Goal: Complete application form

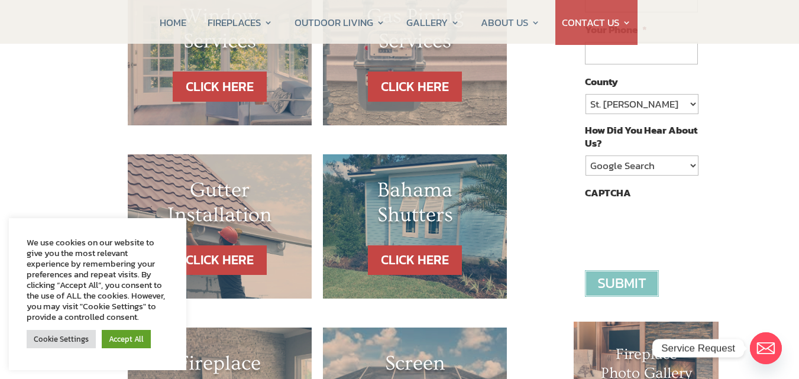
scroll to position [118, 0]
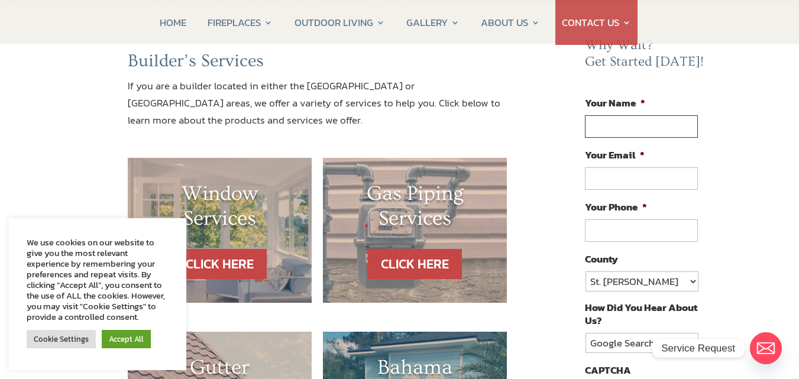
click at [635, 126] on input "Your Name *" at bounding box center [641, 126] width 112 height 22
click at [614, 120] on input "Your Name *" at bounding box center [641, 126] width 112 height 22
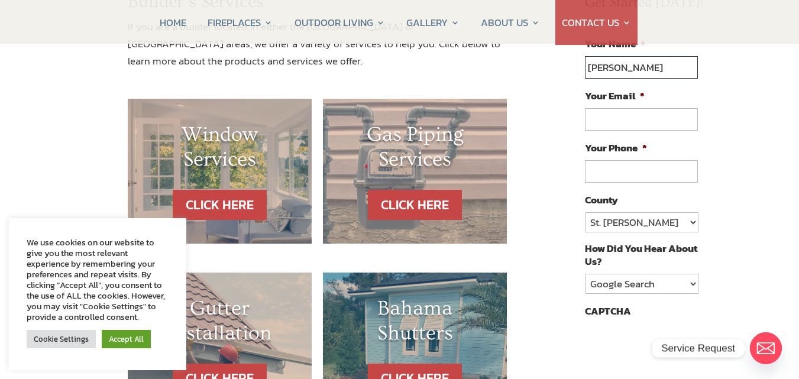
type input "TSEGA hagos"
click at [635, 126] on input "Your Email *" at bounding box center [641, 119] width 112 height 22
type input "thagos@yahoo.com"
click at [636, 160] on li "Your Phone *" at bounding box center [646, 161] width 122 height 43
click at [627, 174] on input "(___) ___-____" at bounding box center [641, 171] width 112 height 22
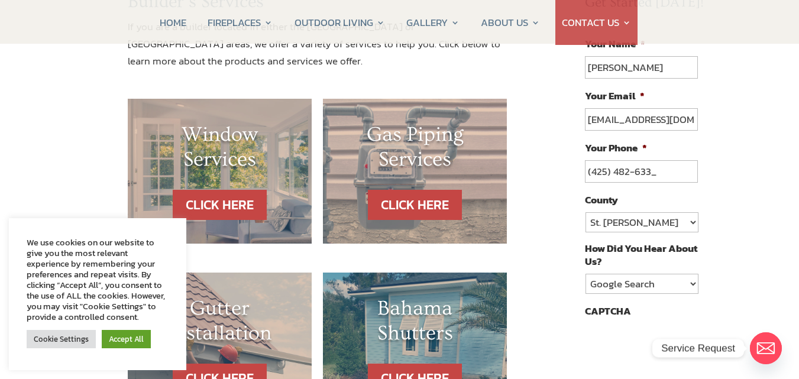
type input "(425) 482-6332"
click at [604, 222] on select "St. Johns Clay Volusia Flagler Duval Nassau Other" at bounding box center [641, 222] width 112 height 20
select select "Volusia"
click at [585, 212] on select "St. Johns Clay Volusia Flagler Duval Nassau Other" at bounding box center [641, 222] width 112 height 20
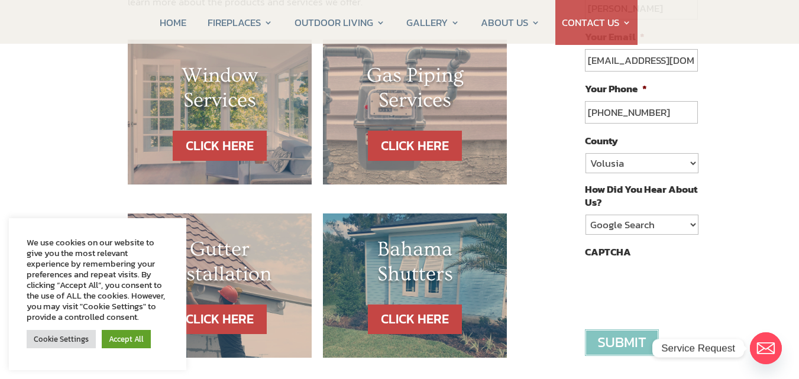
click at [634, 237] on ul "Your Name * TSEGA hagos Your Email * thagos@yahoo.com Your Phone * (425) 482-63…" at bounding box center [646, 143] width 122 height 333
drag, startPoint x: 642, startPoint y: 226, endPoint x: 630, endPoint y: 234, distance: 14.1
click at [642, 226] on select "Google Search Google Ad Referral Magazine Ad Social Media Other" at bounding box center [641, 225] width 112 height 20
select select "Google Ad"
click at [585, 215] on select "Google Search Google Ad Referral Magazine Ad Social Media Other" at bounding box center [641, 225] width 112 height 20
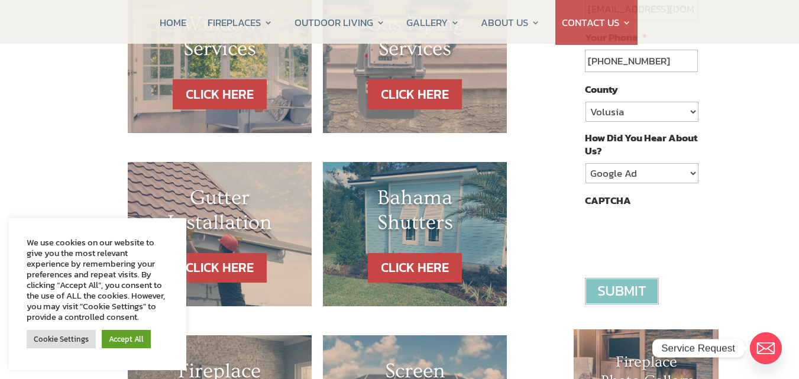
scroll to position [414, 0]
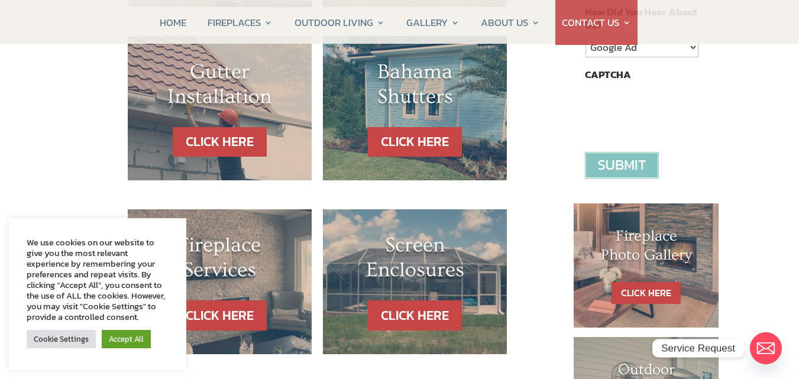
click at [610, 166] on input "image" at bounding box center [622, 165] width 74 height 27
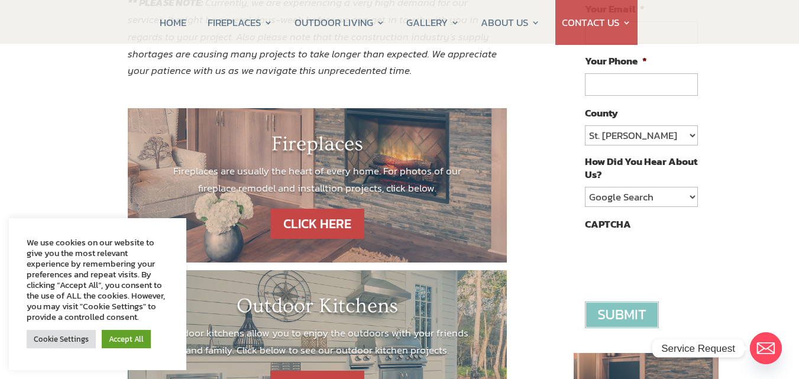
scroll to position [296, 0]
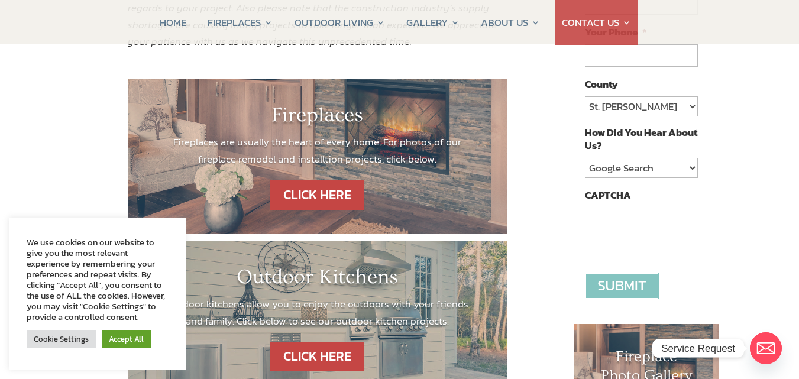
click at [529, 232] on div "Fireplaces Fireplaces are usually the heart of every home. For photos of our fi…" at bounding box center [317, 332] width 474 height 538
